Goal: Task Accomplishment & Management: Use online tool/utility

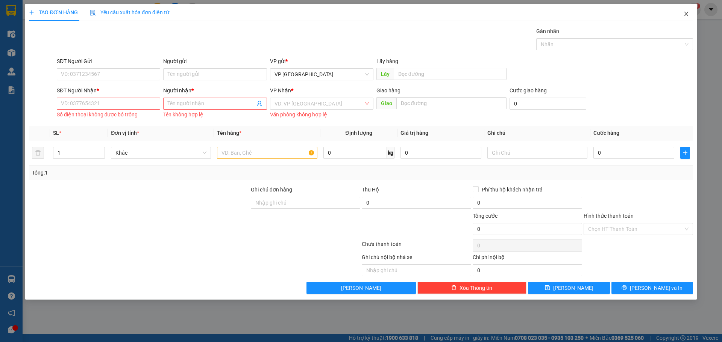
click at [683, 15] on icon "close" at bounding box center [686, 14] width 6 height 6
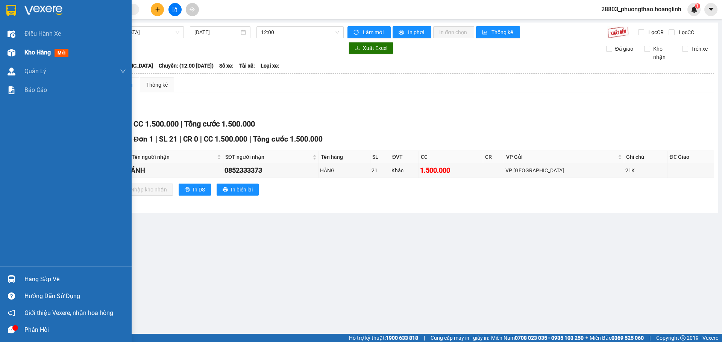
click at [32, 51] on span "Kho hàng" at bounding box center [37, 52] width 26 height 7
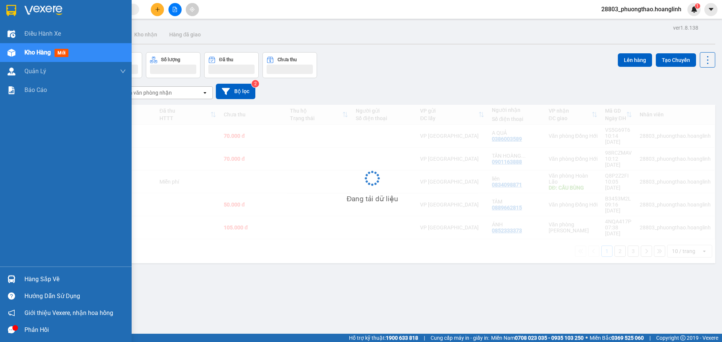
click at [32, 51] on span "Kho hàng" at bounding box center [37, 52] width 26 height 7
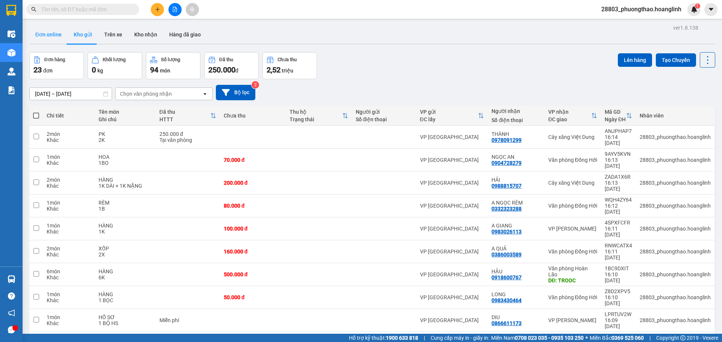
click at [48, 36] on button "Đơn online" at bounding box center [48, 35] width 38 height 18
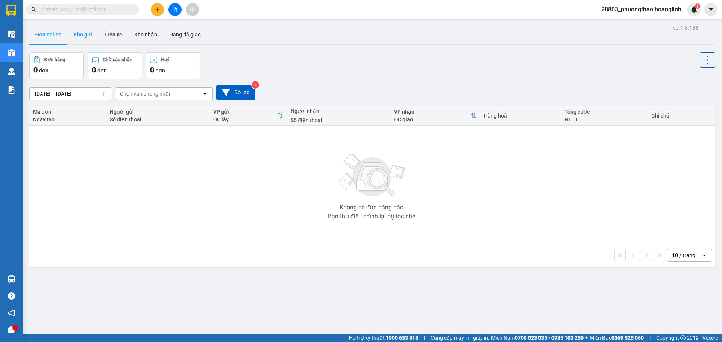
click at [80, 36] on button "Kho gửi" at bounding box center [83, 35] width 30 height 18
type input "[DATE] – [DATE]"
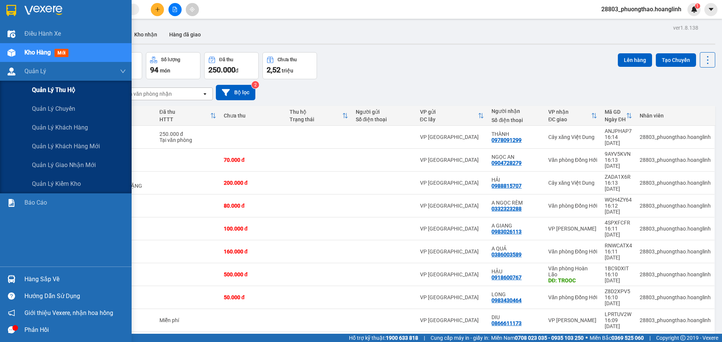
click at [46, 88] on span "Quản lý thu hộ" at bounding box center [53, 89] width 43 height 9
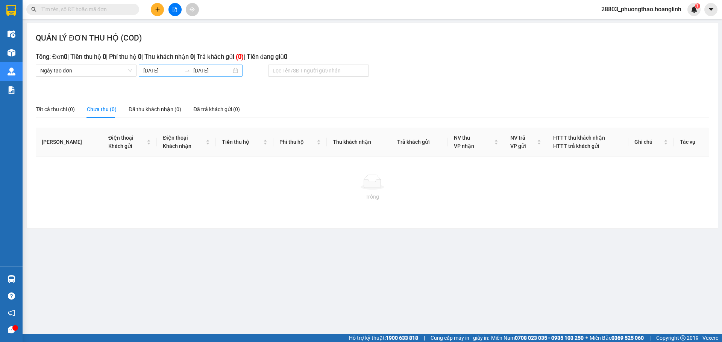
click at [156, 70] on body "Kết quả tìm kiếm ( 0 ) Bộ lọc No Data 28803_phuongthao.hoanglinh 1 Điều hành xe…" at bounding box center [361, 171] width 722 height 342
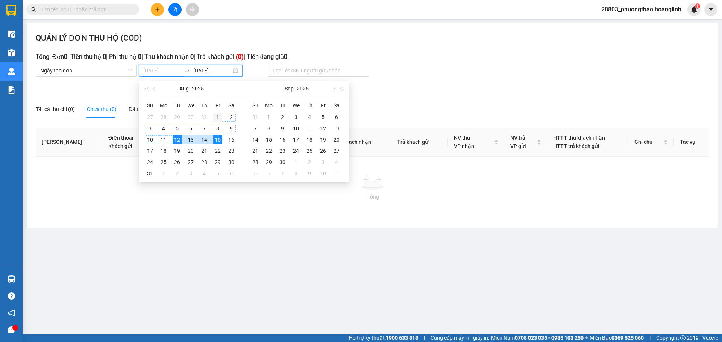
type input "[DATE]"
click at [217, 113] on div "1" at bounding box center [217, 117] width 9 height 9
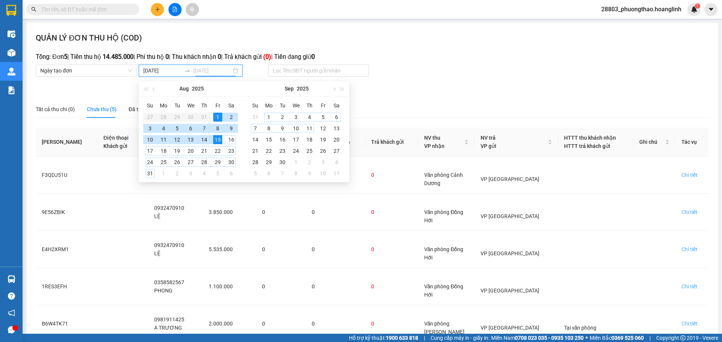
type input "[DATE]"
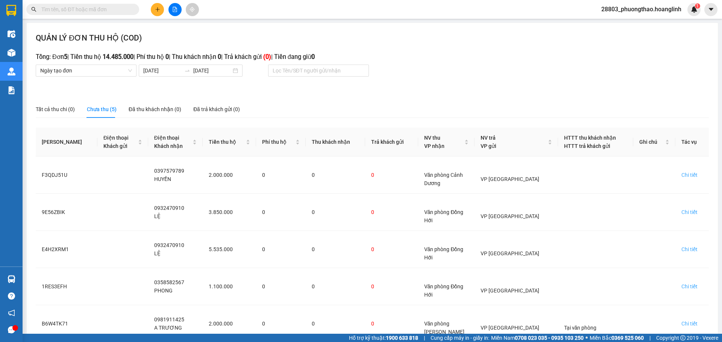
click at [417, 83] on div "QUẢN LÝ ĐƠN THU HỘ (COD) Tổng: Đơn 5 | Tiền thu hộ 14.485.000 | Phí thu hộ 0 | …" at bounding box center [372, 201] width 691 height 356
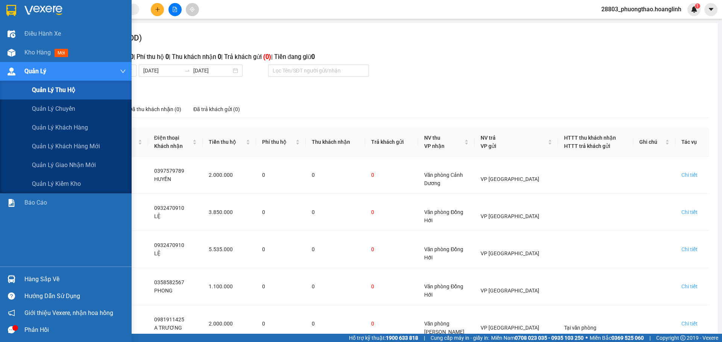
click at [58, 69] on div "Quản Lý" at bounding box center [74, 71] width 101 height 19
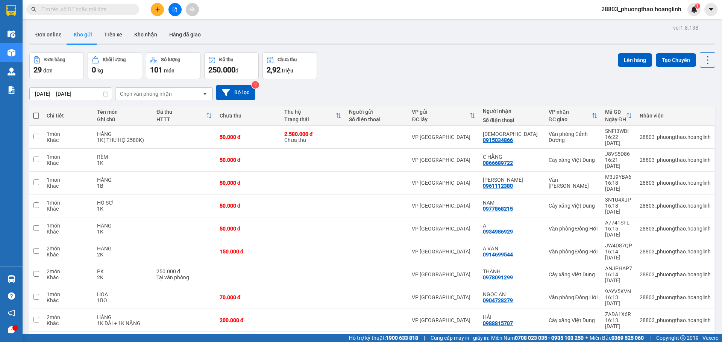
click at [91, 9] on input "text" at bounding box center [85, 9] width 89 height 8
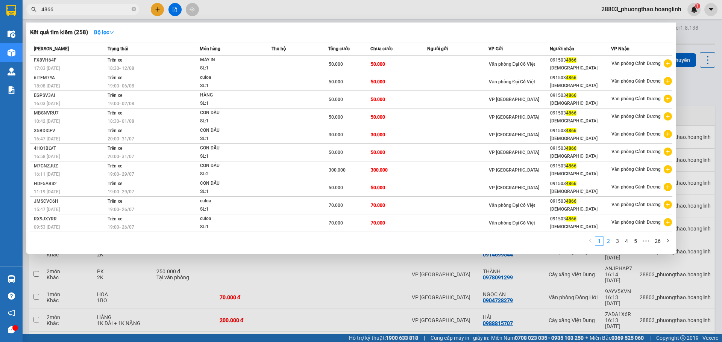
type input "4866"
click at [610, 242] on link "2" at bounding box center [608, 241] width 8 height 8
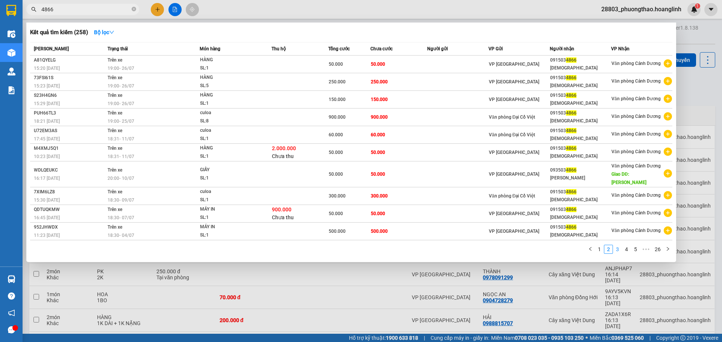
click at [620, 245] on link "3" at bounding box center [617, 249] width 8 height 8
